Goal: Transaction & Acquisition: Purchase product/service

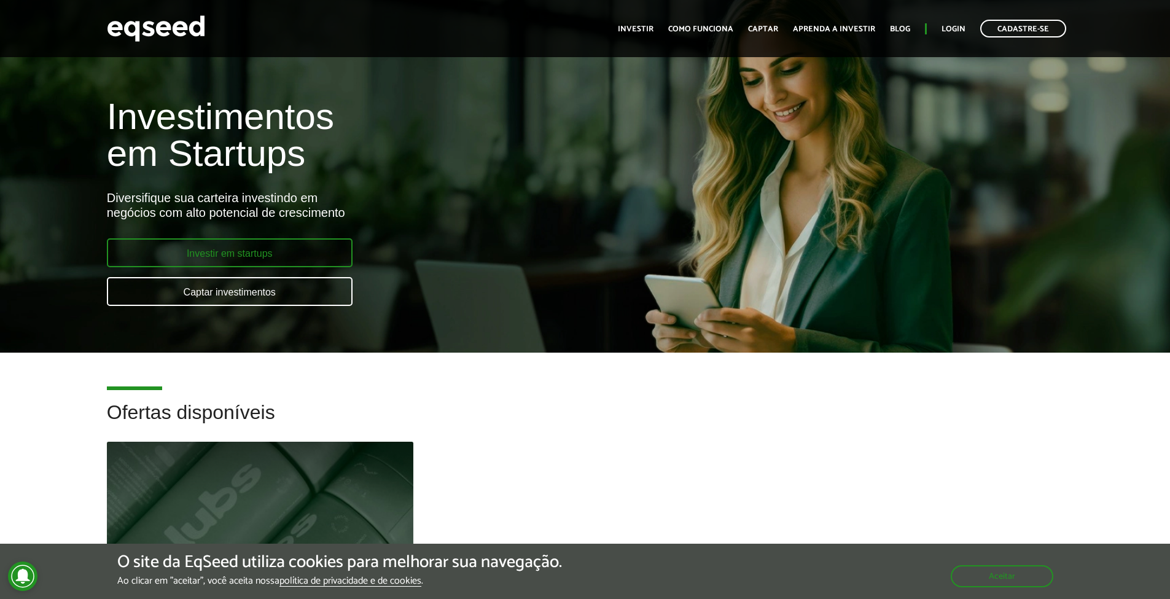
scroll to position [254, 0]
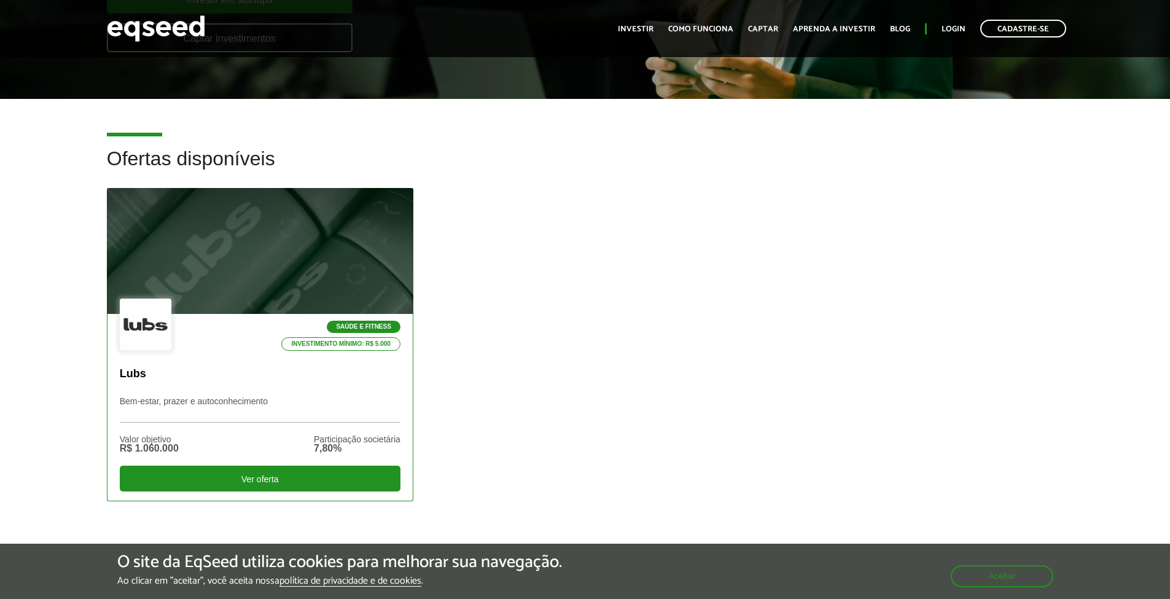
click at [249, 269] on div at bounding box center [260, 251] width 368 height 151
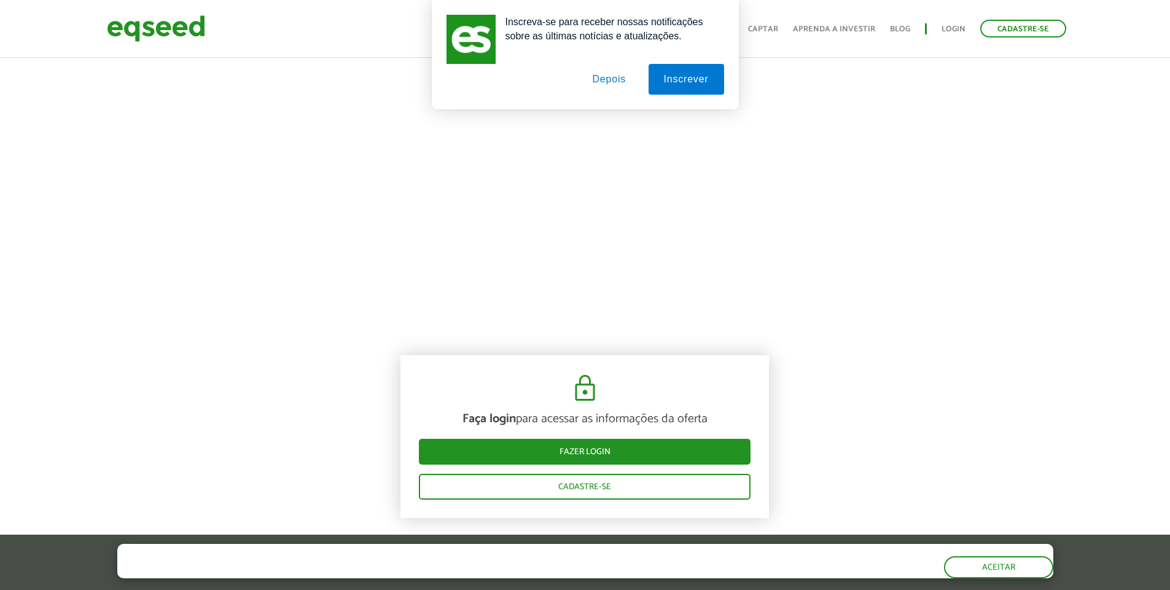
scroll to position [601, 0]
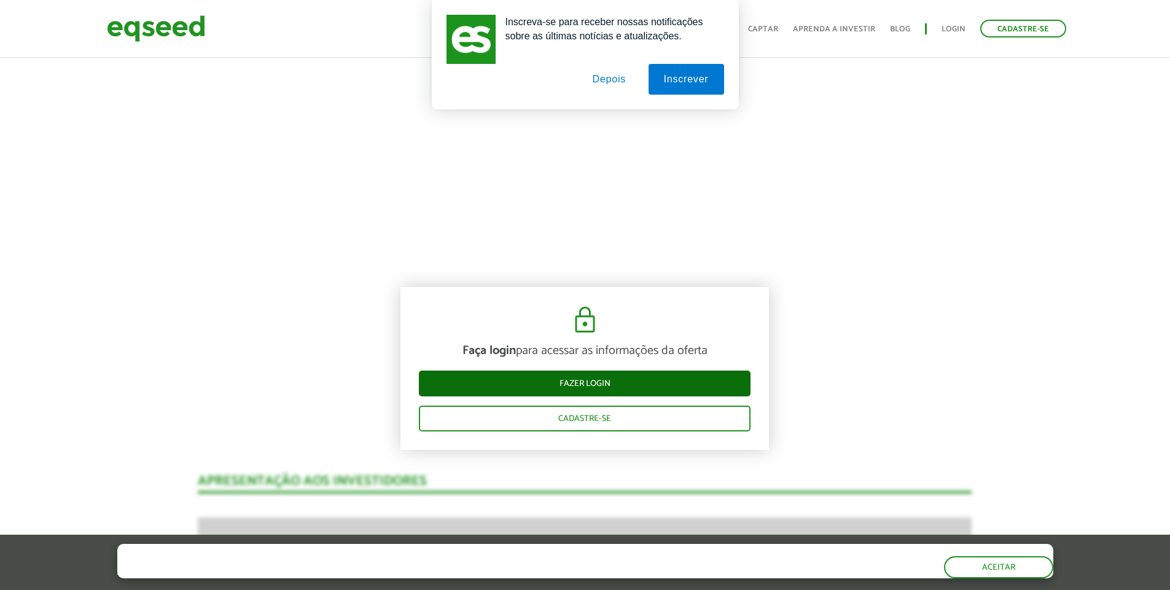
click at [595, 370] on link "Fazer login" at bounding box center [585, 383] width 332 height 26
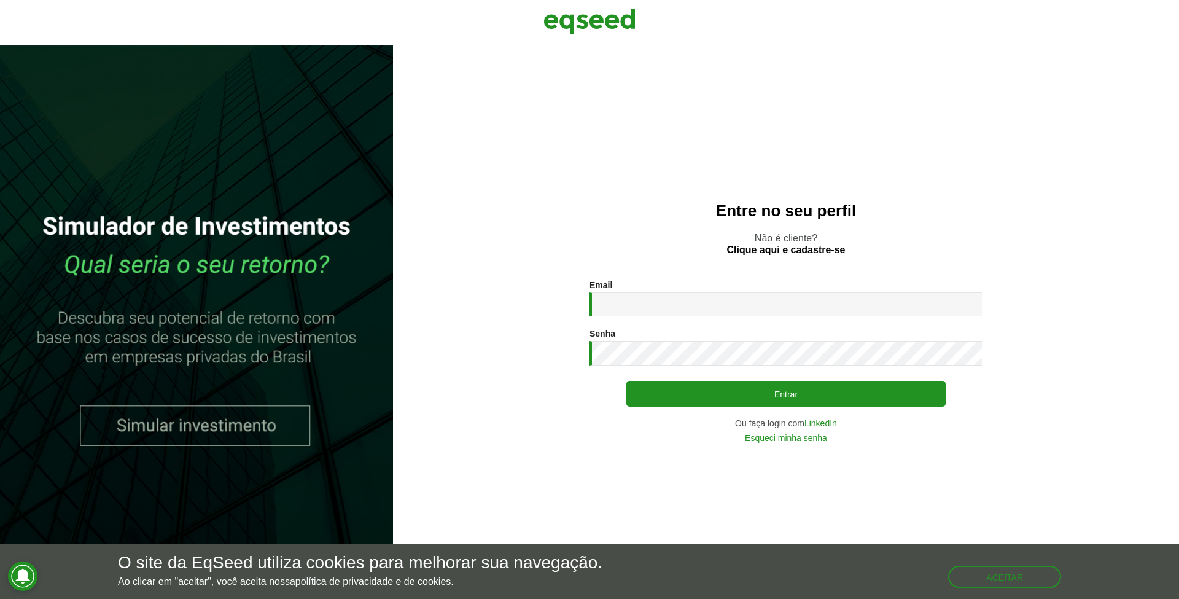
click at [168, 408] on link at bounding box center [196, 321] width 393 height 553
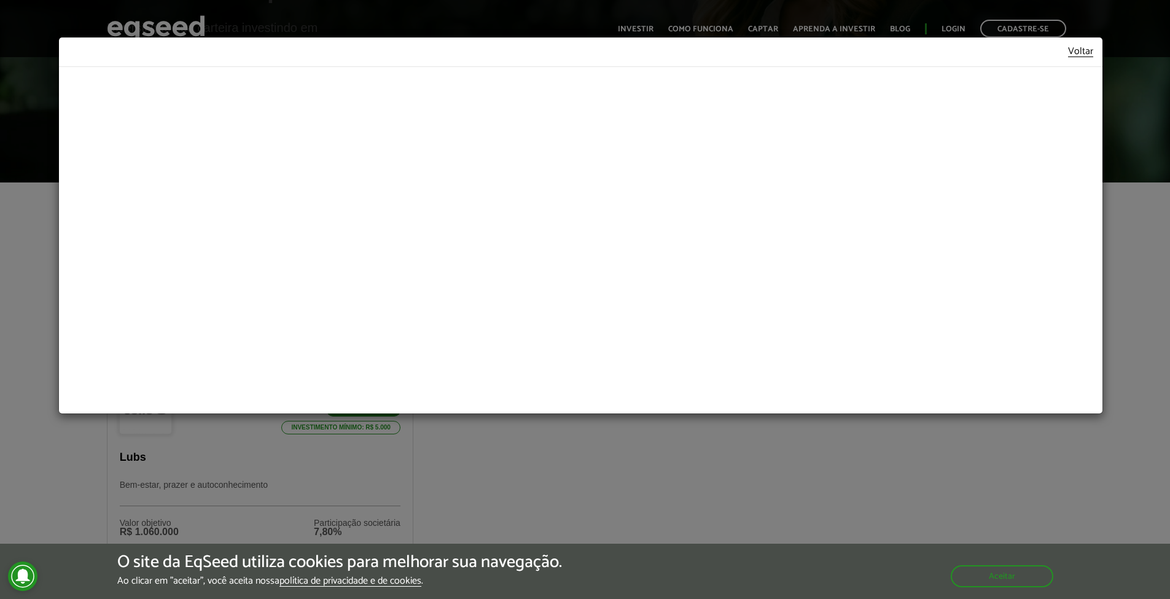
scroll to position [102, 0]
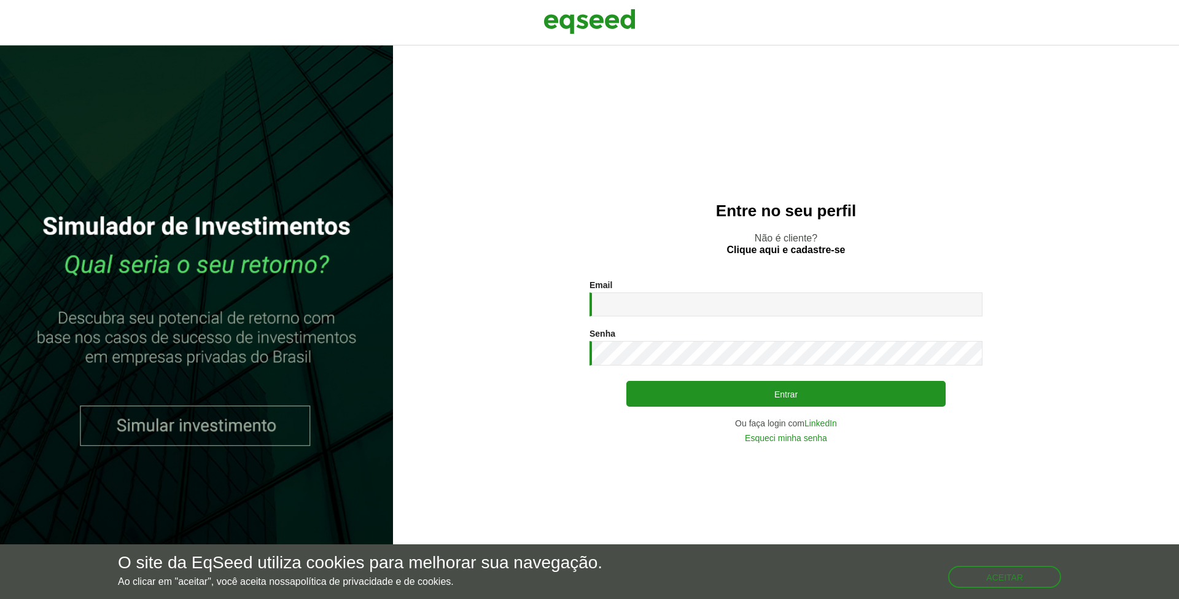
click at [822, 424] on link "LinkedIn" at bounding box center [821, 423] width 33 height 9
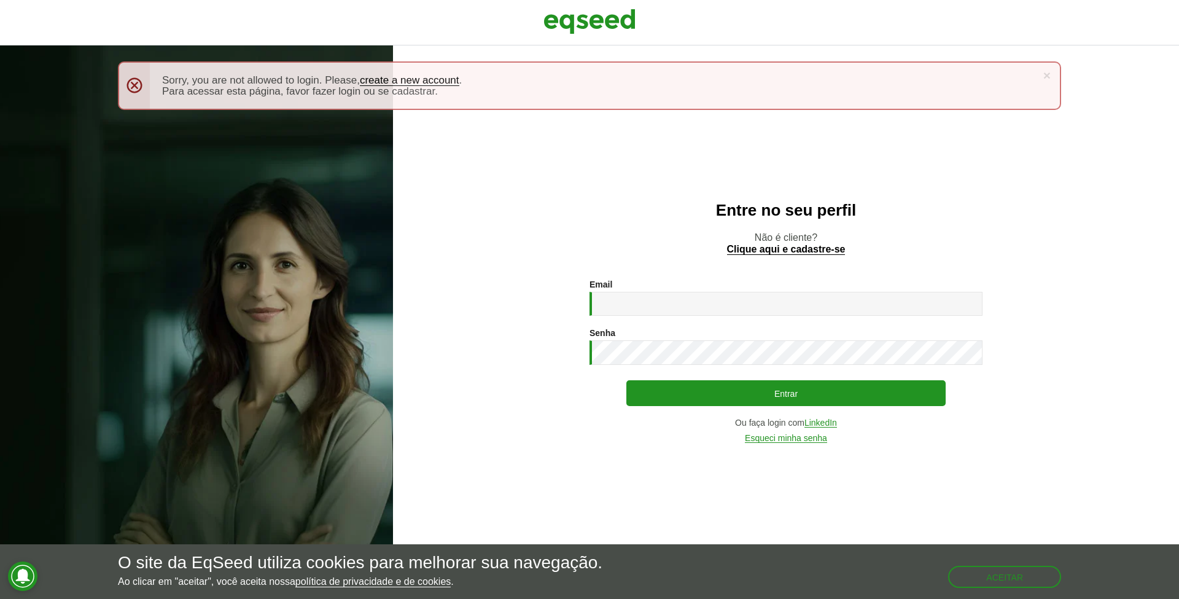
click at [821, 241] on p "Não é cliente? Clique aqui e cadastre-se" at bounding box center [786, 243] width 737 height 23
click at [818, 244] on link "Clique aqui e cadastre-se" at bounding box center [786, 249] width 119 height 10
click at [804, 246] on link "Clique aqui e cadastre-se" at bounding box center [786, 249] width 119 height 10
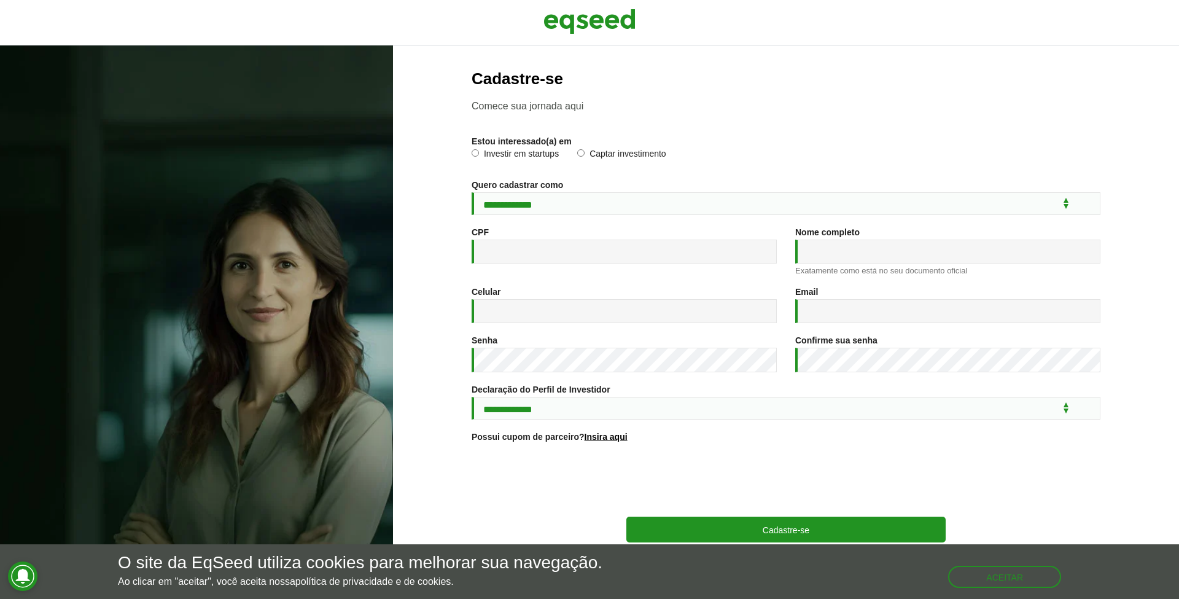
click at [505, 164] on div "Investir em startups Captar investimento" at bounding box center [786, 158] width 629 height 19
click at [503, 158] on label "Investir em startups" at bounding box center [515, 155] width 87 height 12
select select "***"
click at [523, 257] on input "CPF *" at bounding box center [624, 252] width 305 height 24
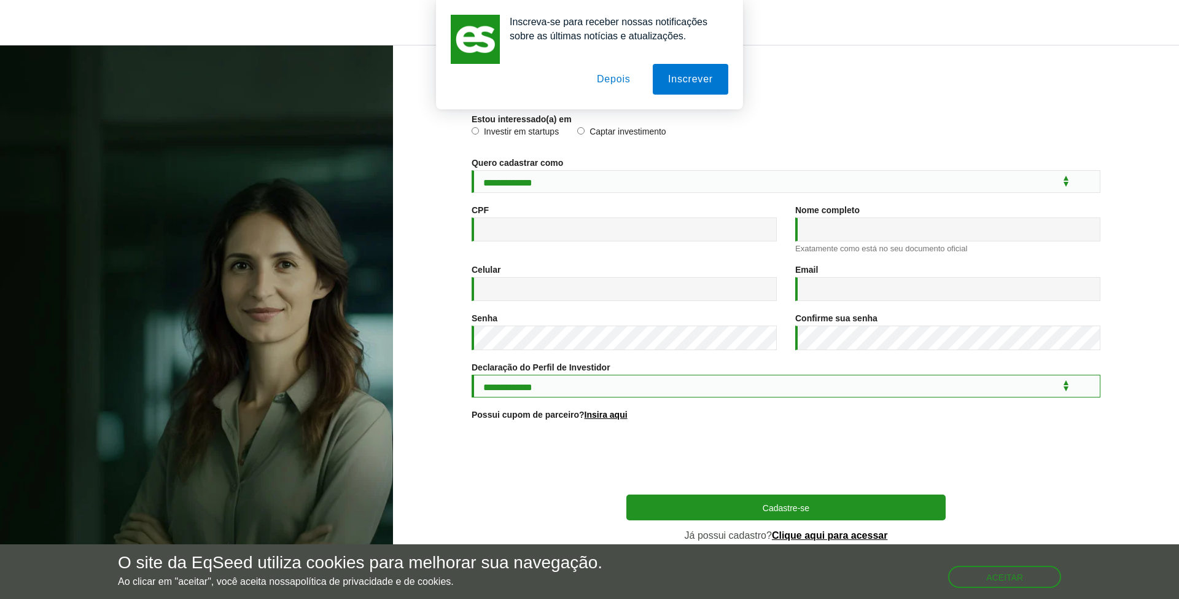
select select "***"
click at [520, 208] on div "CPF *" at bounding box center [624, 223] width 305 height 36
click at [521, 218] on input "CPF *" at bounding box center [624, 229] width 305 height 24
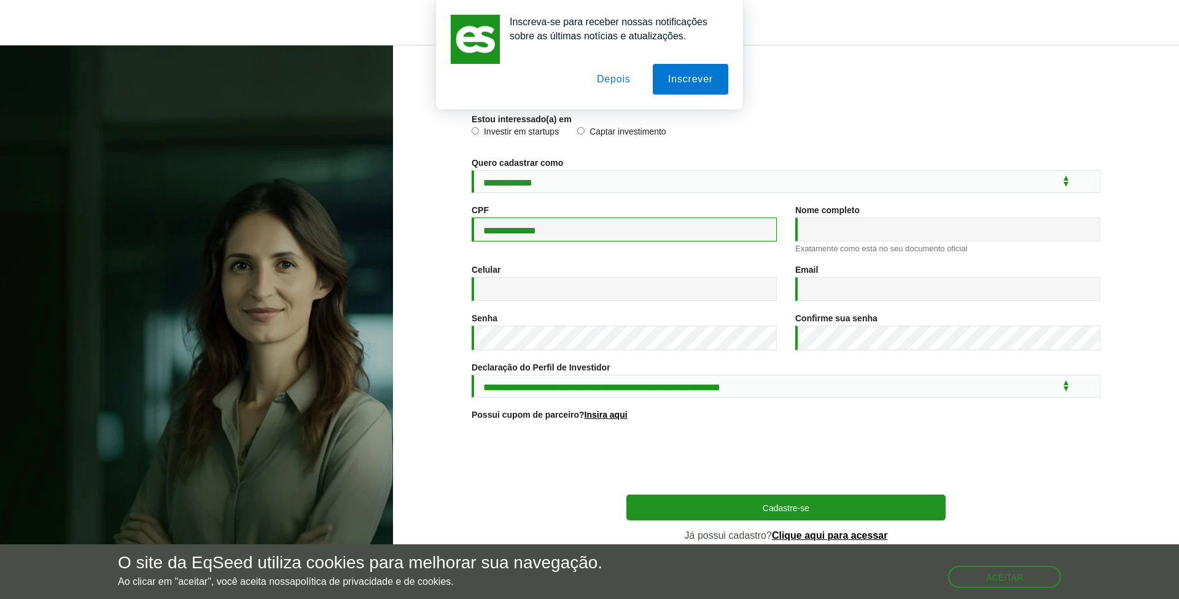
type input "**********"
click at [751, 305] on div "**********" at bounding box center [624, 289] width 324 height 49
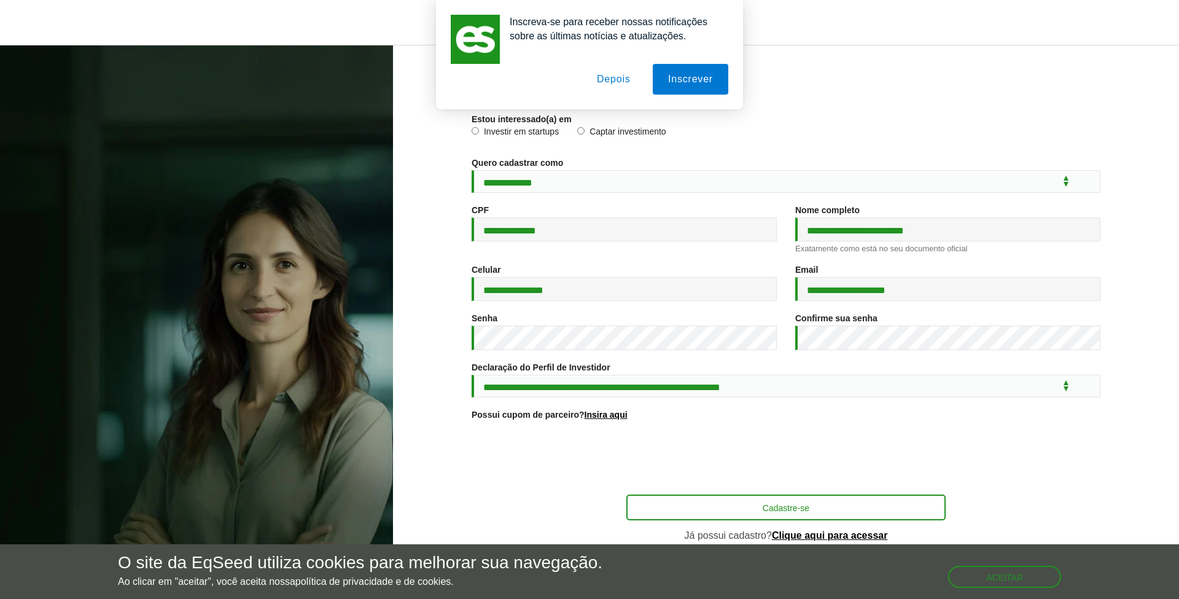
click at [731, 499] on button "Cadastre-se" at bounding box center [785, 507] width 319 height 26
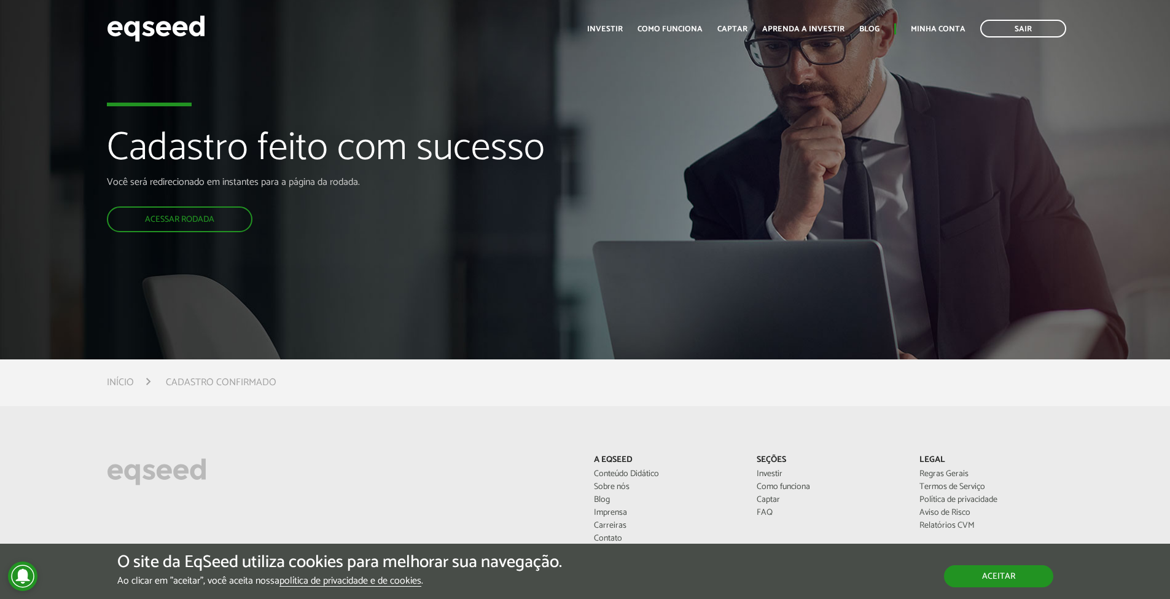
click at [979, 581] on button "Aceitar" at bounding box center [998, 576] width 109 height 22
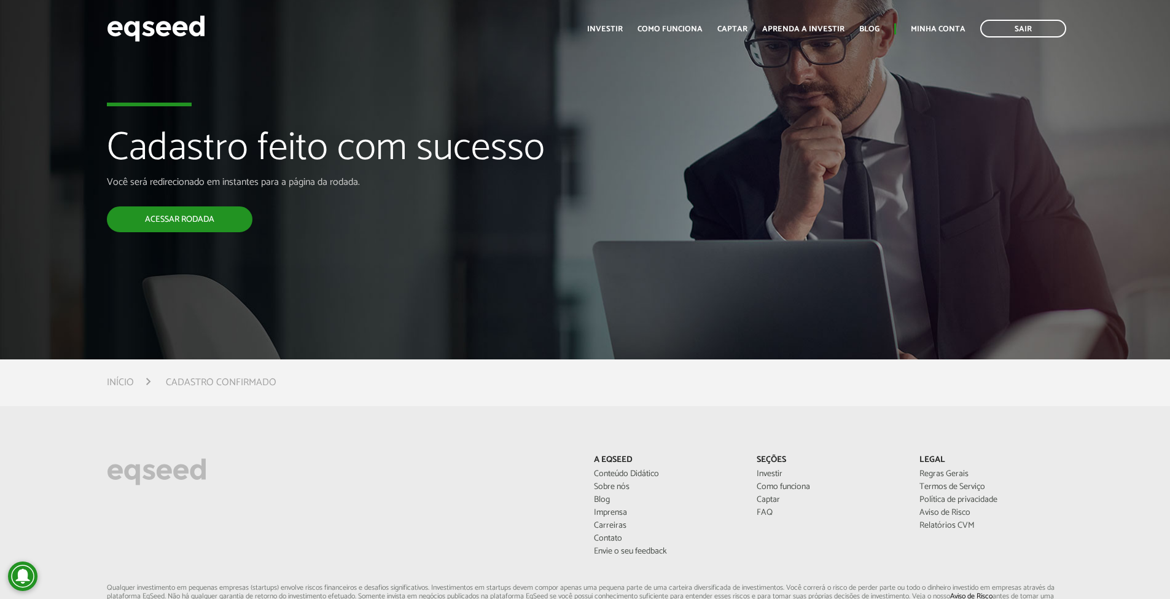
click at [206, 214] on link "Acessar rodada" at bounding box center [180, 219] width 146 height 26
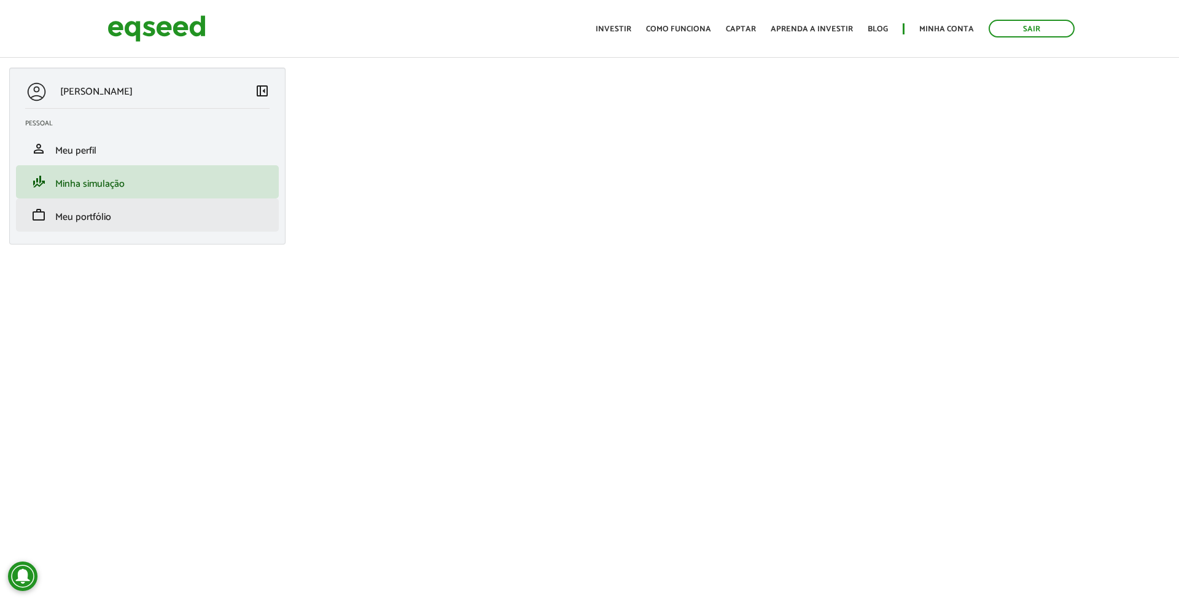
click at [93, 228] on li "work Meu portfólio" at bounding box center [147, 214] width 263 height 33
click at [631, 25] on link "Investir" at bounding box center [614, 29] width 36 height 8
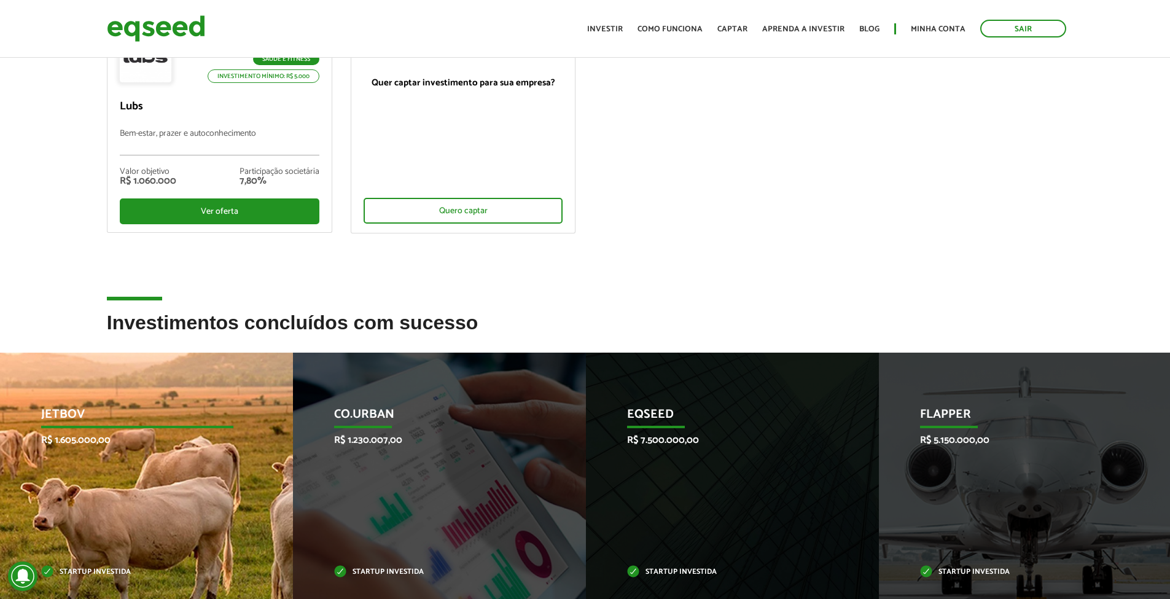
scroll to position [431, 0]
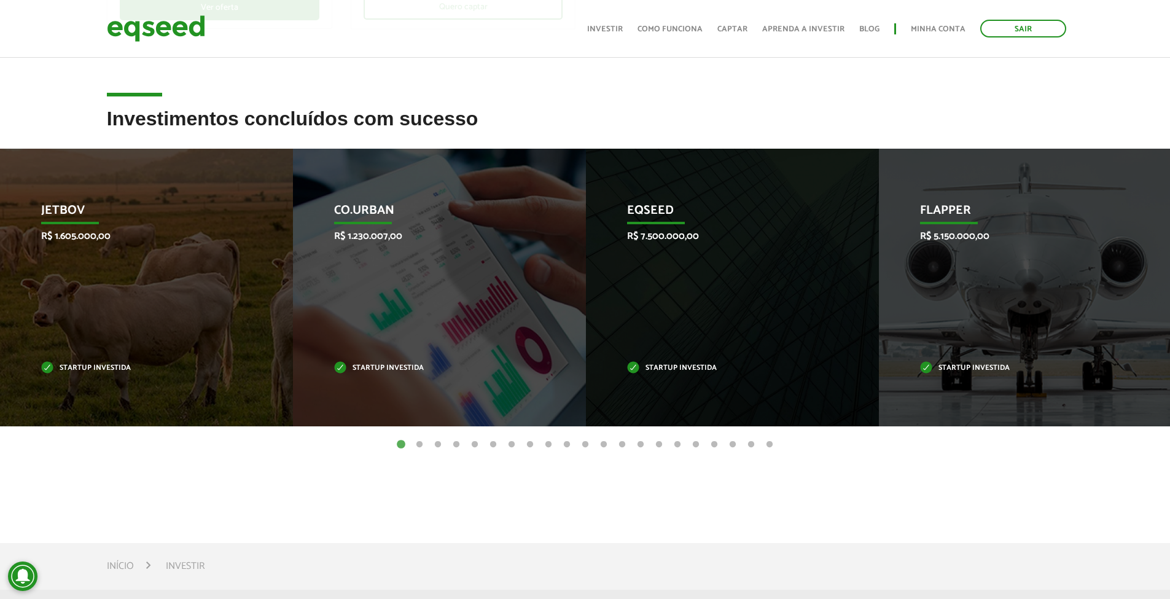
click at [414, 441] on button "2" at bounding box center [419, 445] width 12 height 12
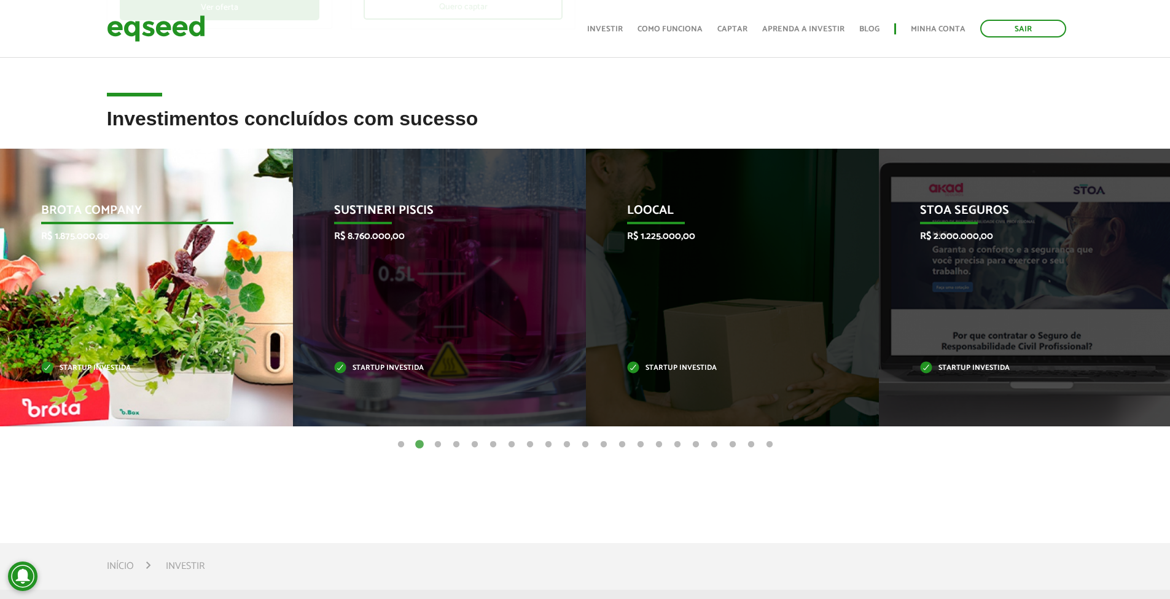
click at [74, 365] on p "Startup investida" at bounding box center [137, 368] width 192 height 7
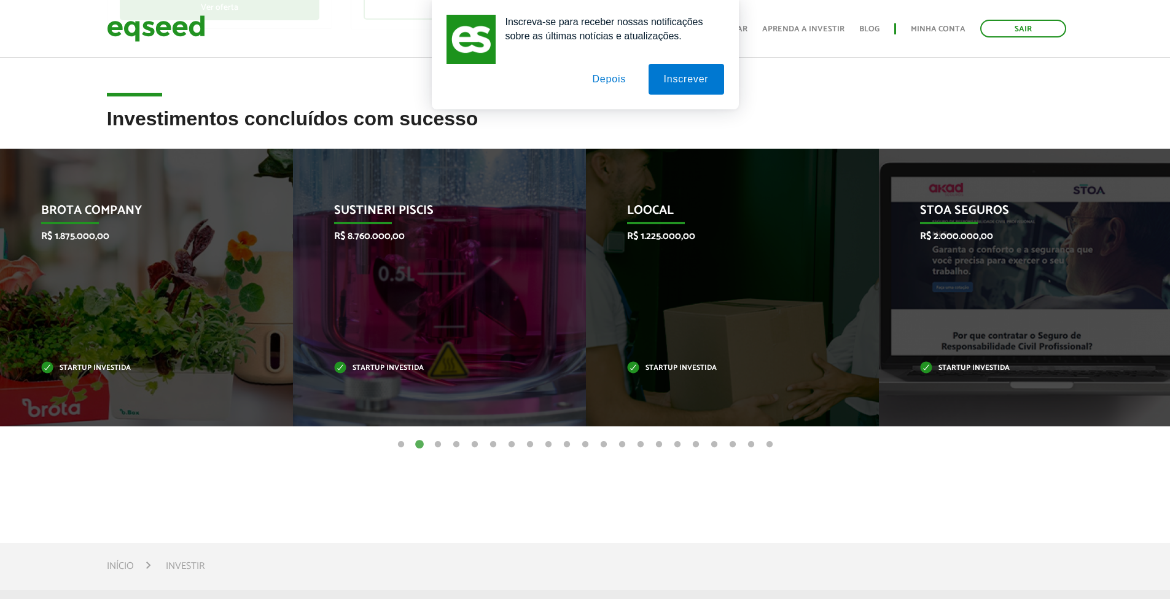
click at [435, 449] on button "3" at bounding box center [438, 445] width 12 height 12
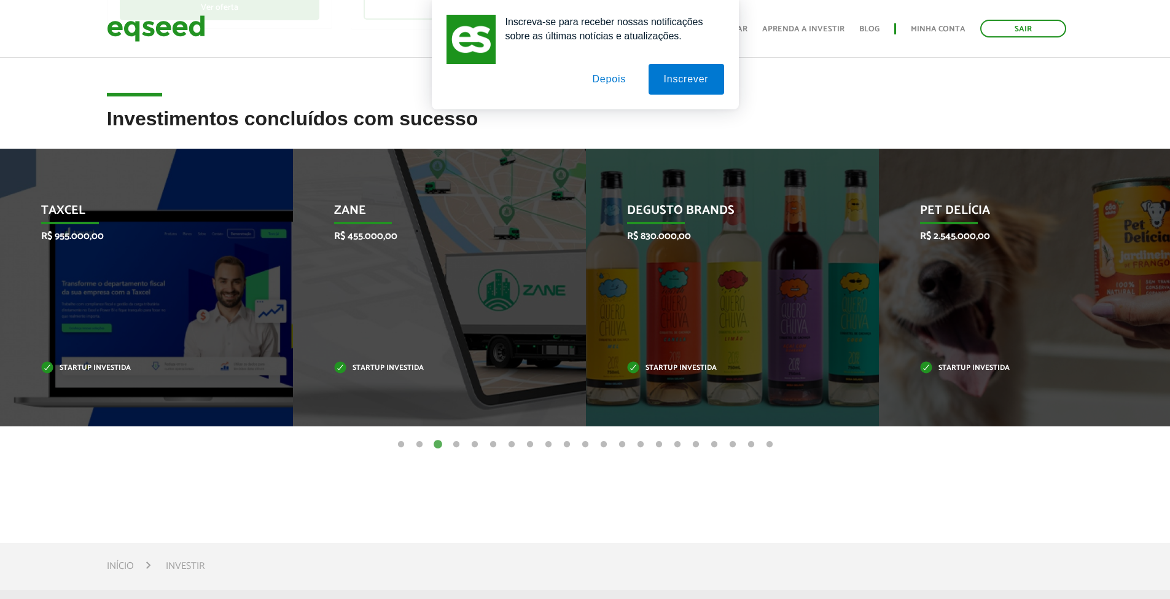
click at [459, 445] on button "4" at bounding box center [456, 445] width 12 height 12
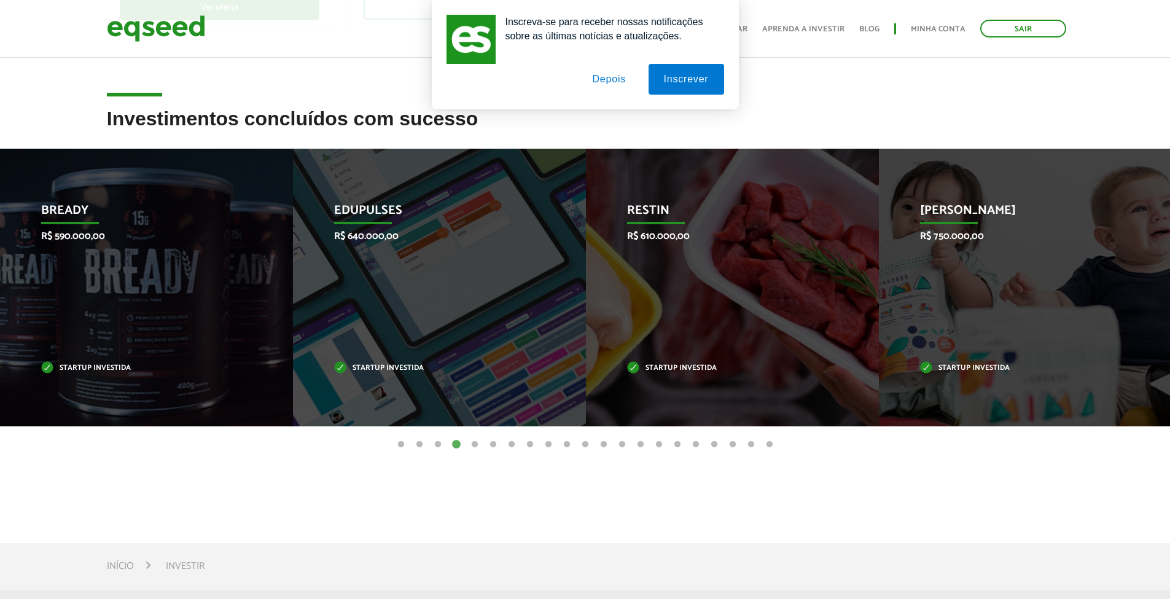
click at [470, 445] on button "5" at bounding box center [475, 445] width 12 height 12
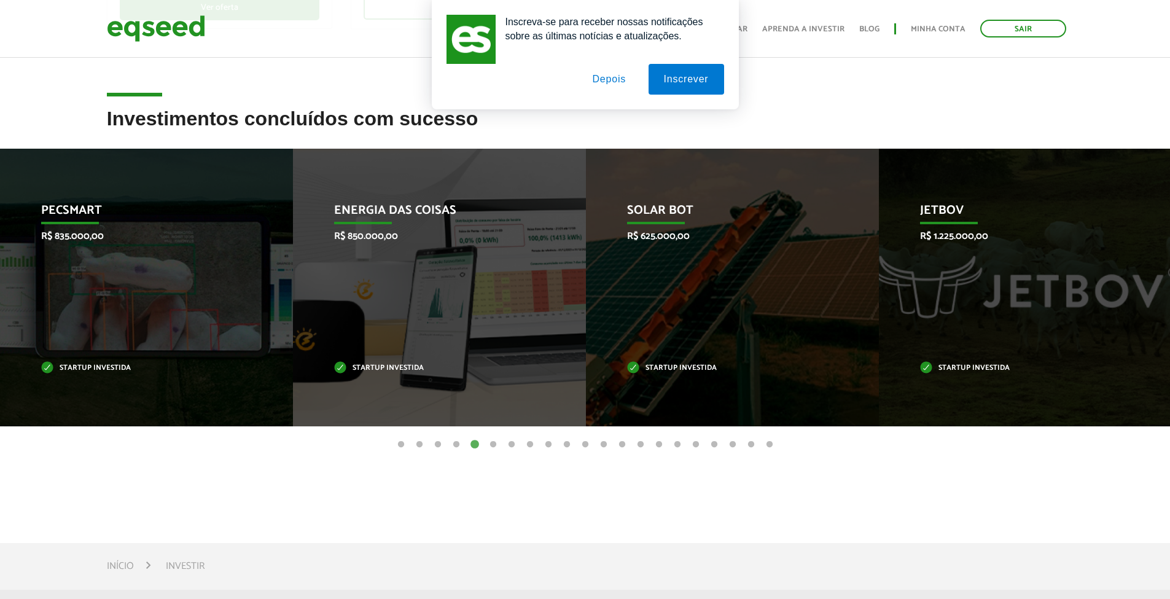
click at [497, 443] on button "6" at bounding box center [493, 445] width 12 height 12
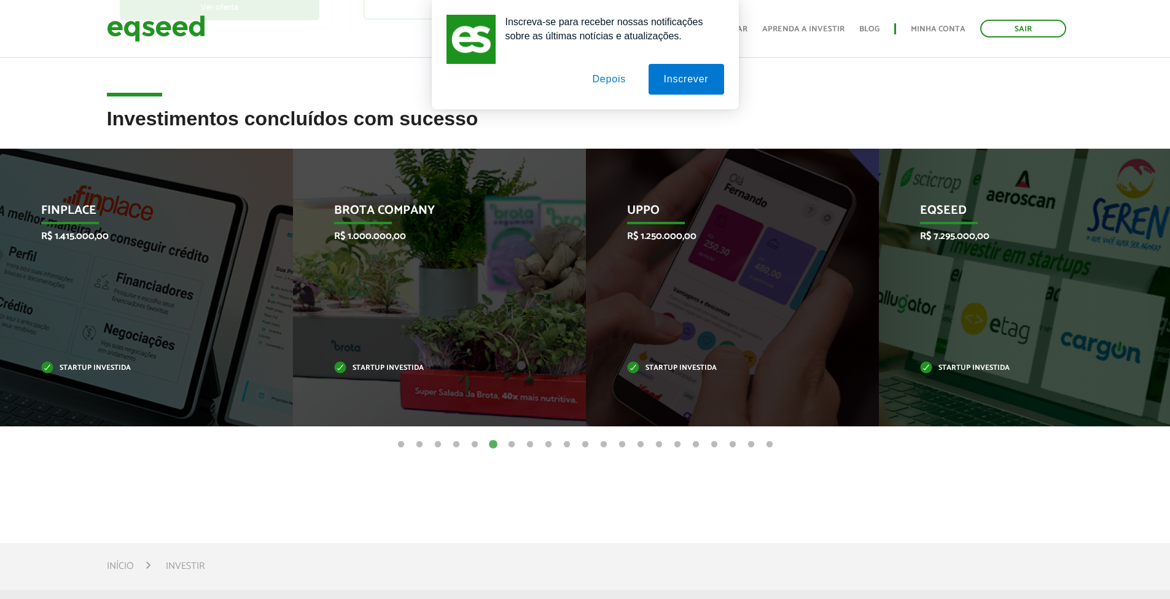
click at [523, 445] on ul "1 2 3 4 5 6 7 8 9 10 11 12 13 14 15 16 17 18 19 20 21" at bounding box center [585, 444] width 1170 height 14
click at [517, 444] on button "7" at bounding box center [511, 445] width 12 height 12
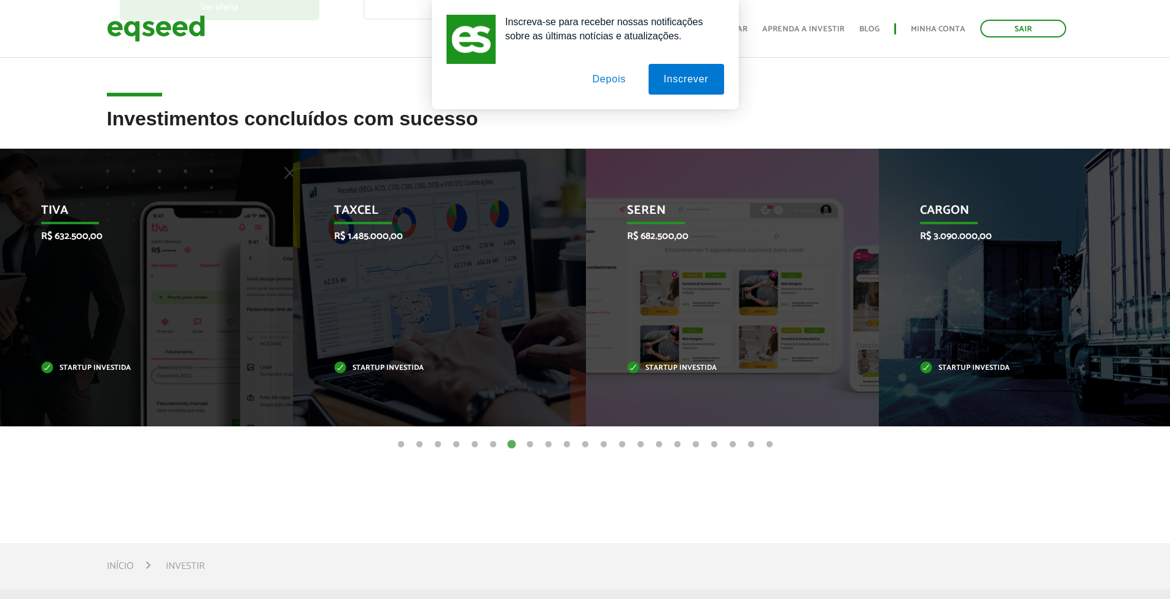
click at [539, 445] on ul "1 2 3 4 5 6 7 8 9 10 11 12 13 14 15 16 17 18 19 20 21" at bounding box center [585, 444] width 1170 height 14
click at [536, 444] on ul "1 2 3 4 5 6 7 8 9 10 11 12 13 14 15 16 17 18 19 20 21" at bounding box center [585, 444] width 1170 height 14
click at [532, 444] on button "8" at bounding box center [530, 445] width 12 height 12
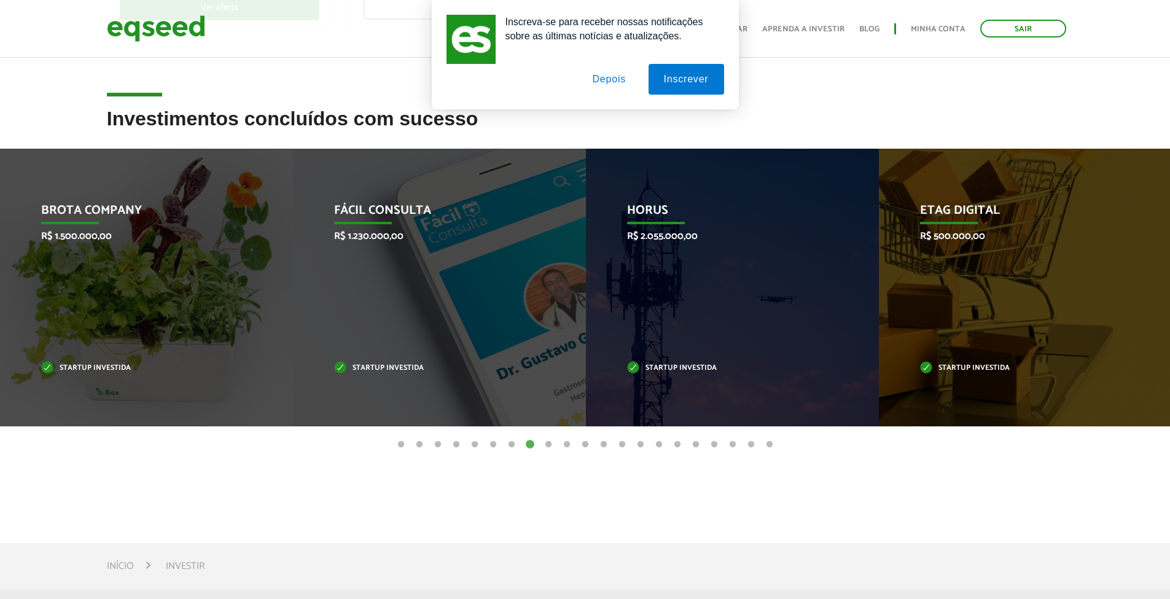
click at [568, 445] on button "10" at bounding box center [567, 445] width 12 height 12
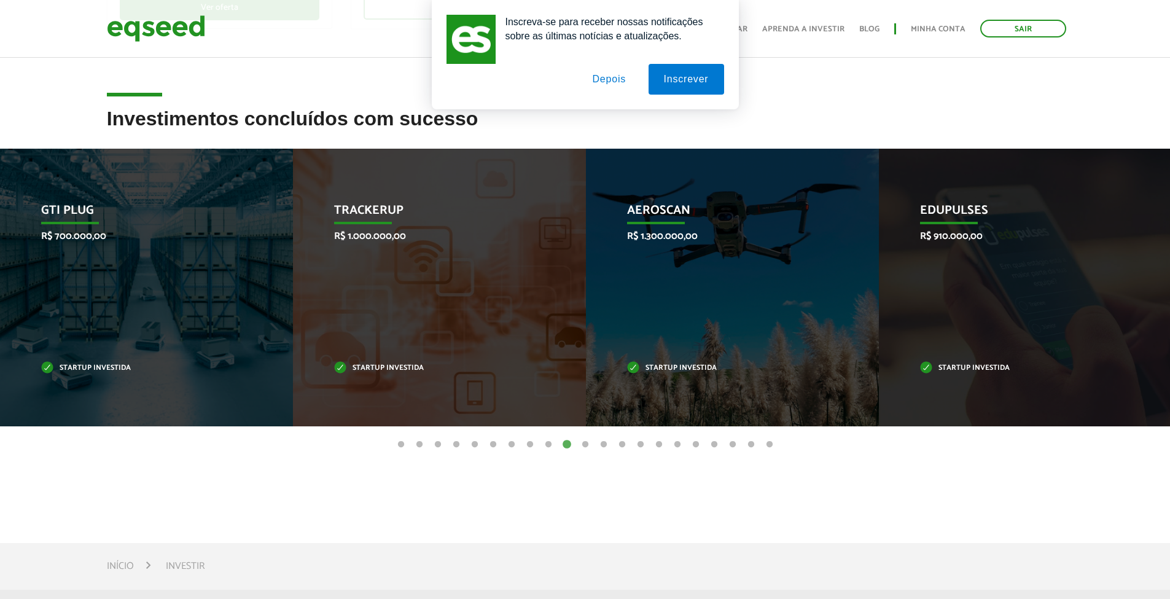
click at [589, 445] on button "11" at bounding box center [585, 445] width 12 height 12
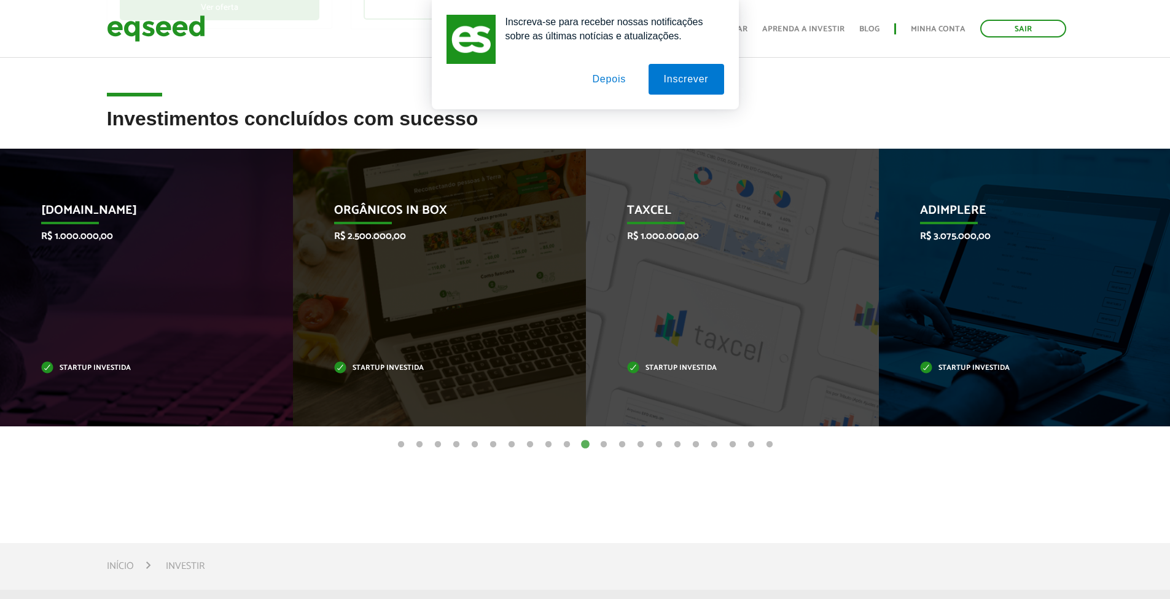
click at [620, 445] on button "13" at bounding box center [622, 445] width 12 height 12
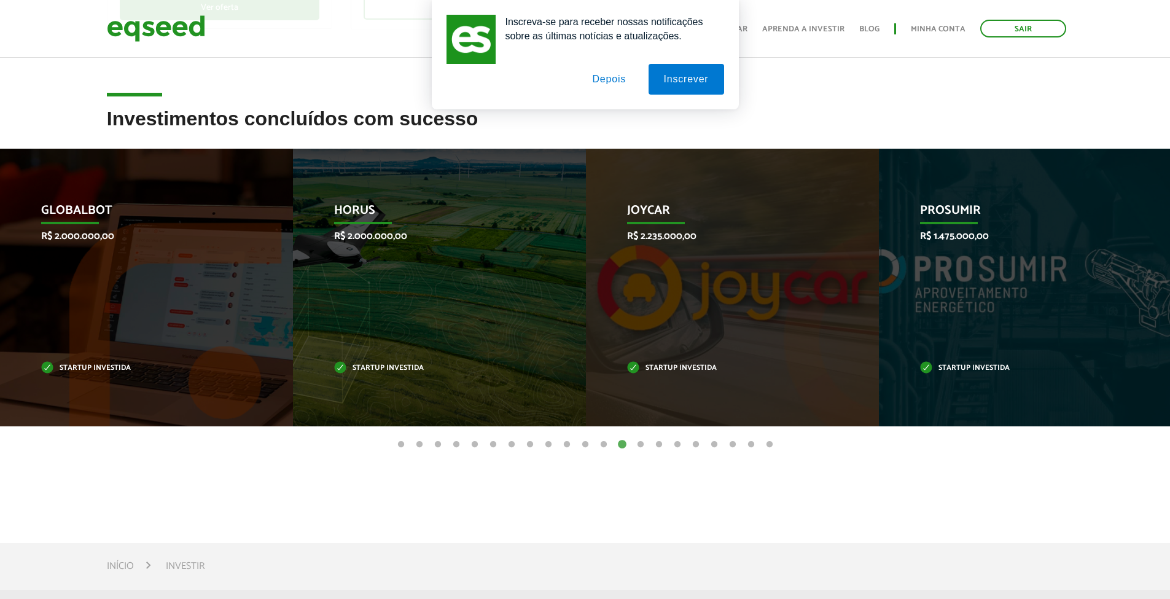
click at [648, 447] on ul "1 2 3 4 5 6 7 8 9 10 11 12 13 14 15 16 17 18 19 20 21" at bounding box center [585, 444] width 1170 height 14
click at [647, 445] on ul "1 2 3 4 5 6 7 8 9 10 11 12 13 14 15 16 17 18 19 20 21" at bounding box center [585, 444] width 1170 height 14
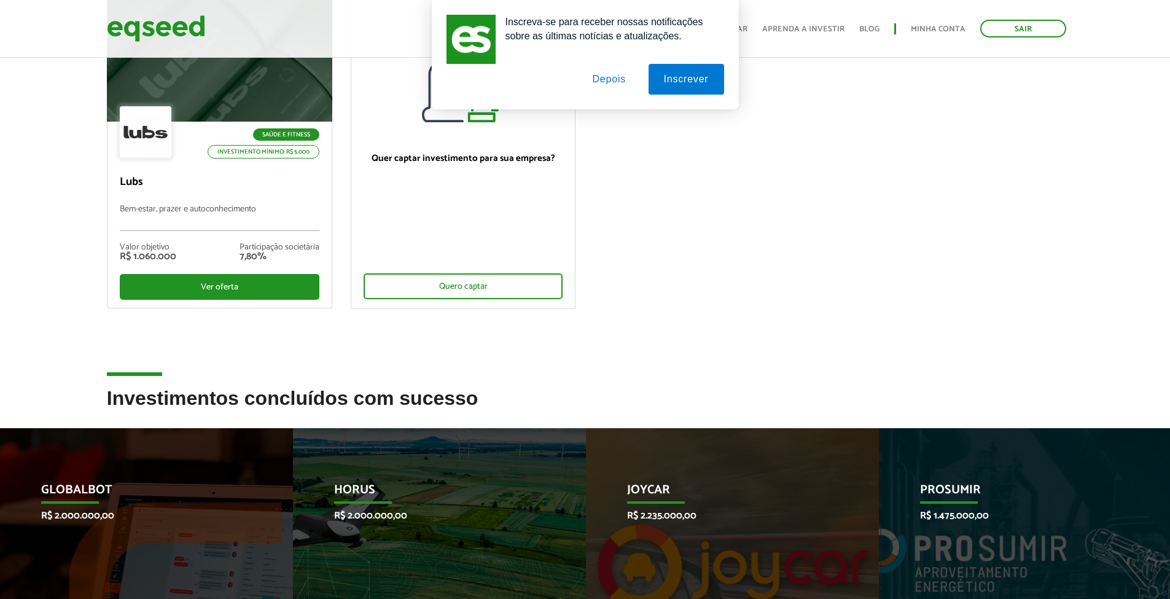
scroll to position [0, 0]
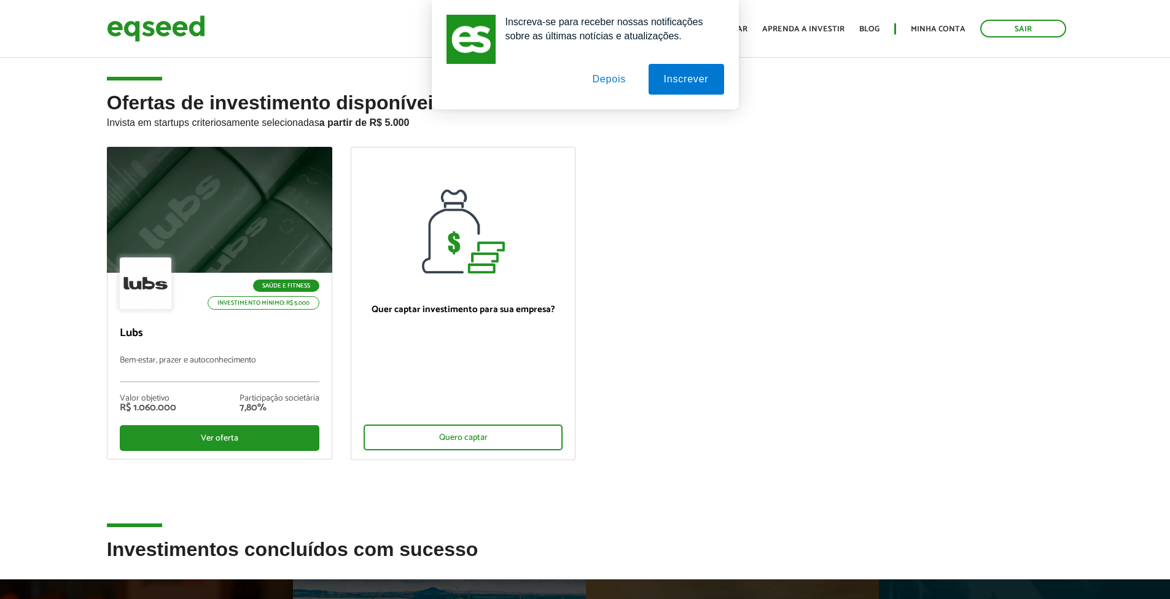
click at [611, 85] on button "Depois" at bounding box center [609, 79] width 64 height 31
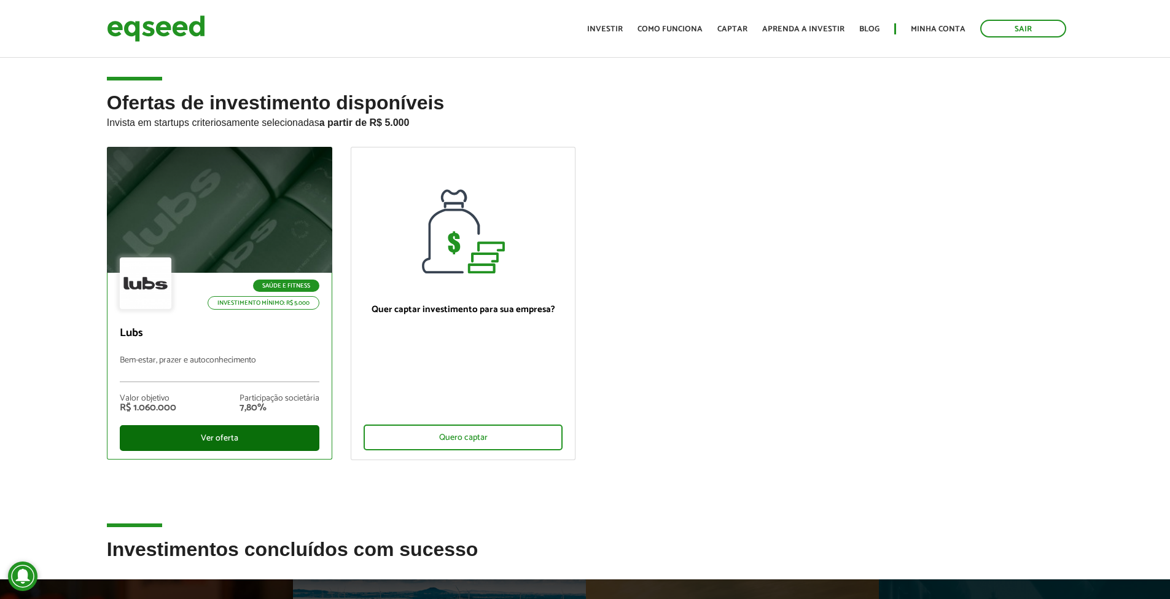
click at [219, 439] on div "Ver oferta" at bounding box center [220, 438] width 200 height 26
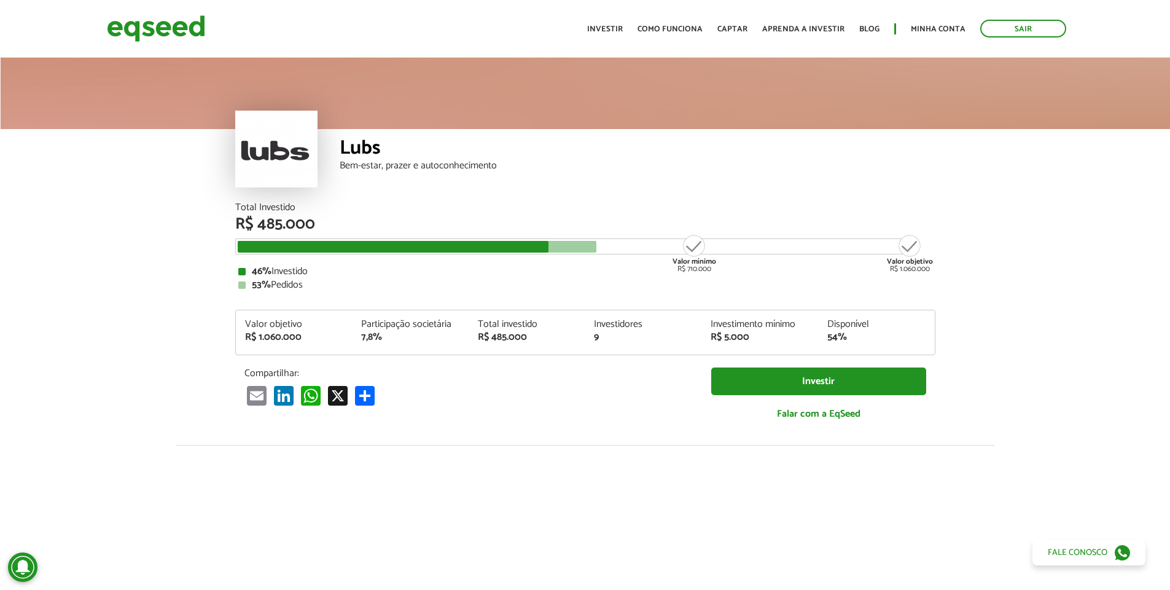
click at [701, 244] on div "Valor mínimo R$ 710.000" at bounding box center [694, 252] width 46 height 39
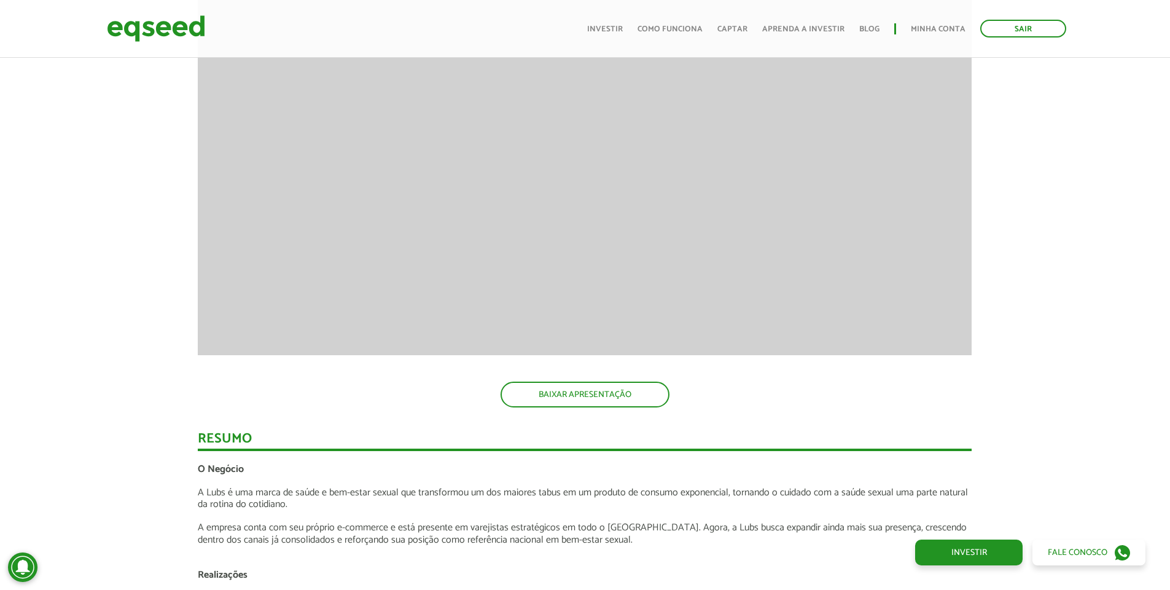
scroll to position [1371, 0]
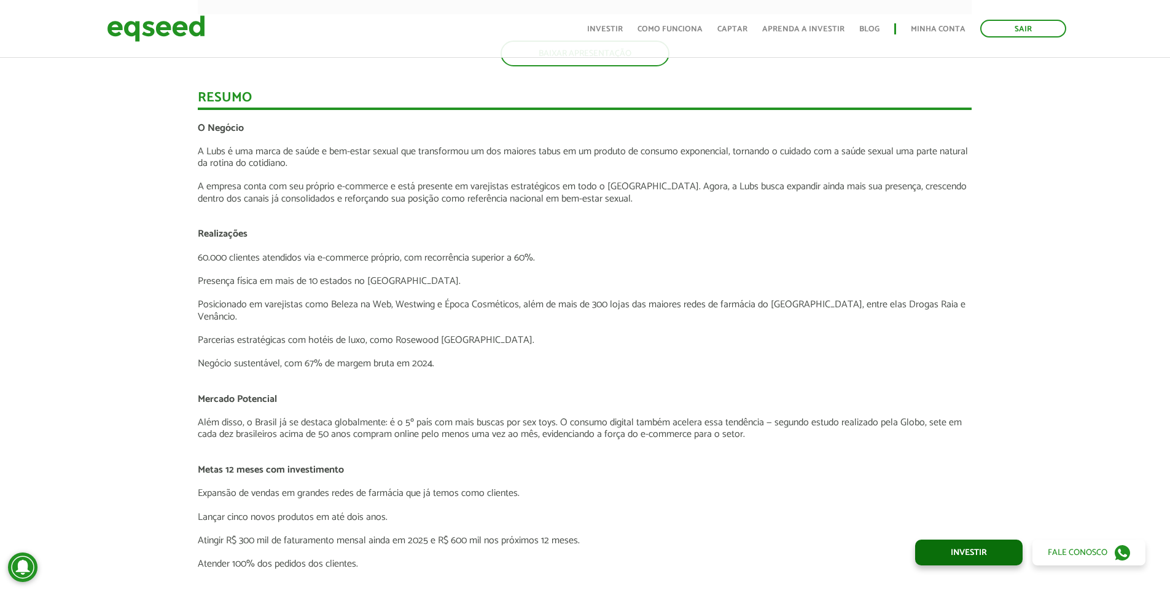
click at [964, 542] on link "Investir" at bounding box center [968, 552] width 107 height 26
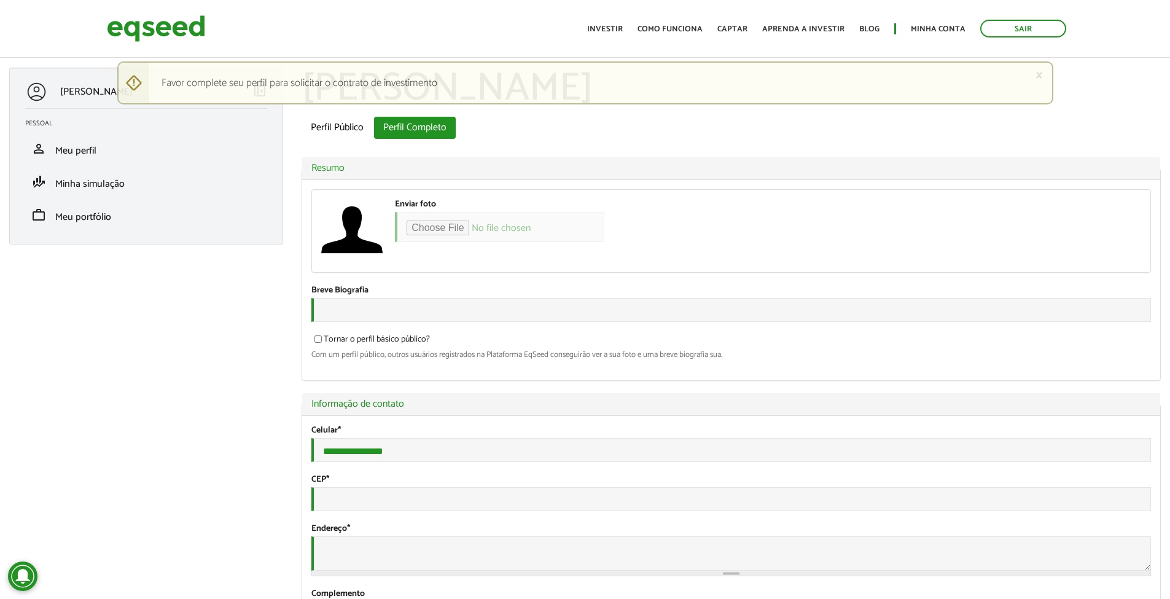
click at [1045, 77] on div "× Mensagem de aviso Favor complete seu perfil para solicitar o contrato de inve…" at bounding box center [585, 82] width 936 height 43
click at [1042, 76] on div "× Mensagem de aviso Favor complete seu perfil para solicitar o contrato de inve…" at bounding box center [585, 82] width 936 height 43
click at [1042, 76] on link "×" at bounding box center [1039, 75] width 7 height 13
